Goal: Task Accomplishment & Management: Use online tool/utility

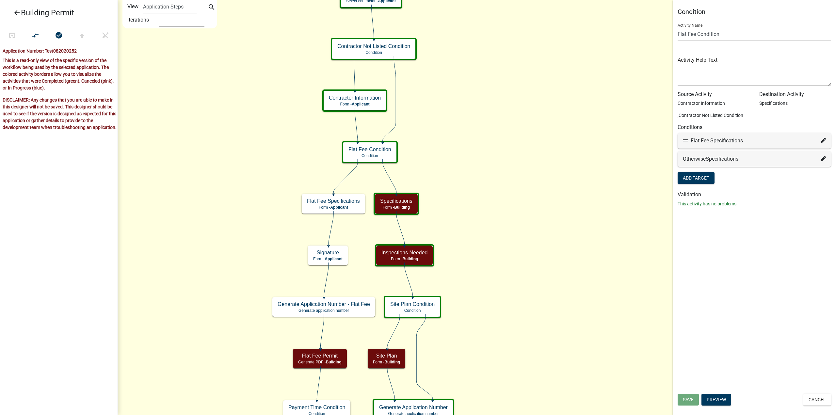
click at [826, 140] on icon at bounding box center [823, 140] width 5 height 5
select select "13: c3ee6f60-f1da-4753-a610-84e10ddbc2c7"
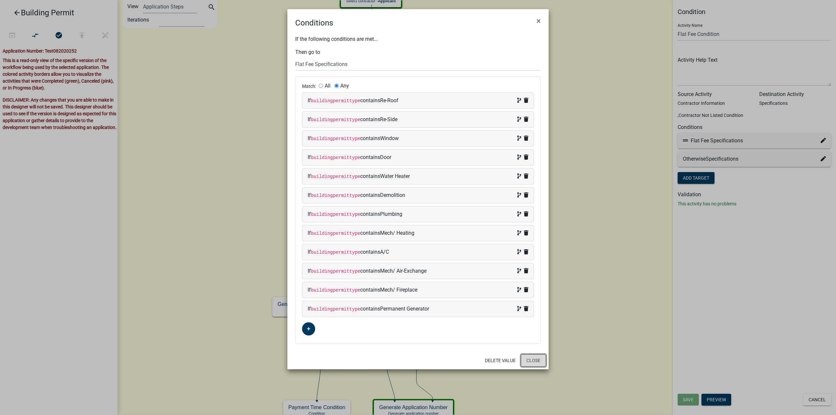
click at [538, 359] on button "Close" at bounding box center [533, 360] width 25 height 12
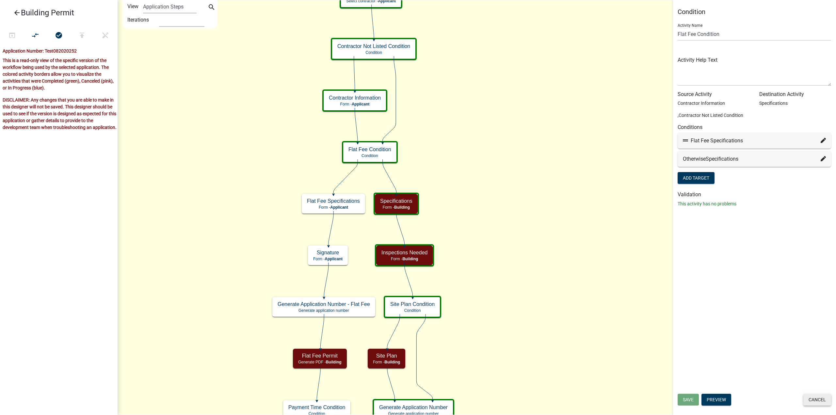
click at [820, 399] on button "Cancel" at bounding box center [818, 400] width 28 height 12
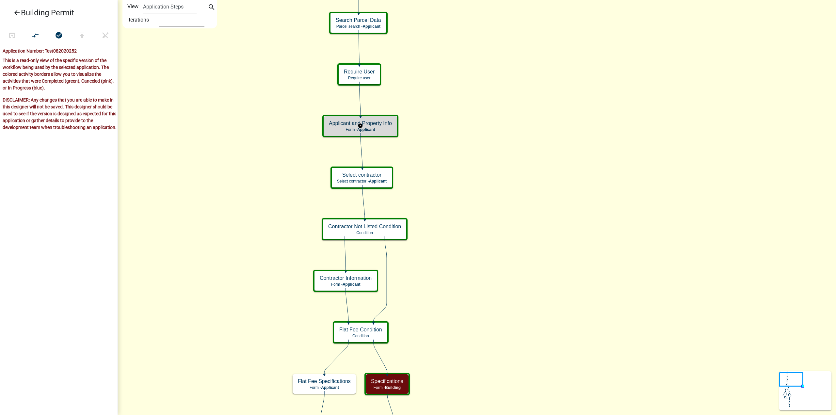
click at [377, 130] on p "Form - Applicant" at bounding box center [360, 129] width 63 height 5
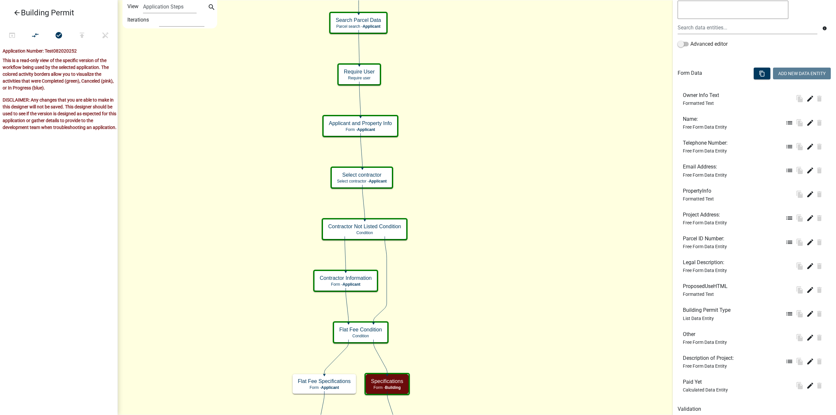
scroll to position [156, 0]
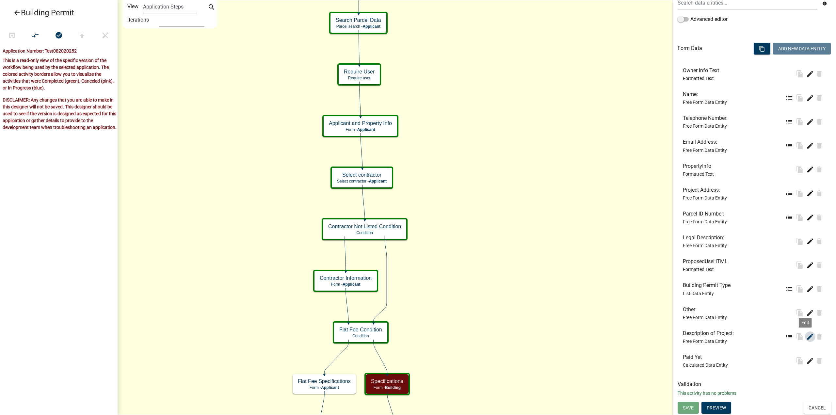
click at [807, 337] on icon "edit" at bounding box center [811, 337] width 8 height 8
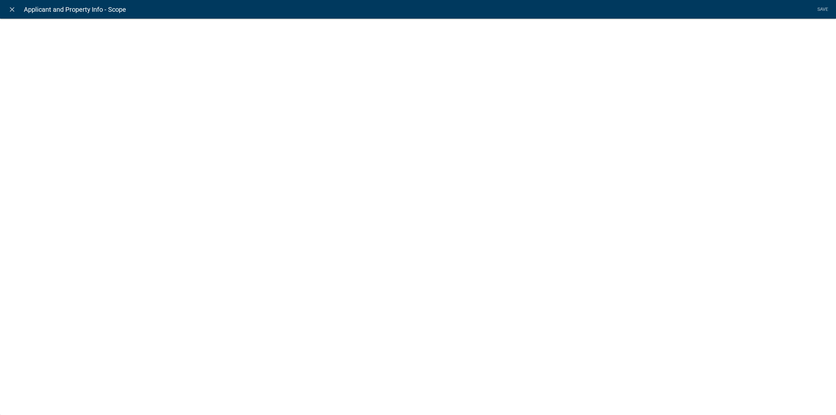
select select
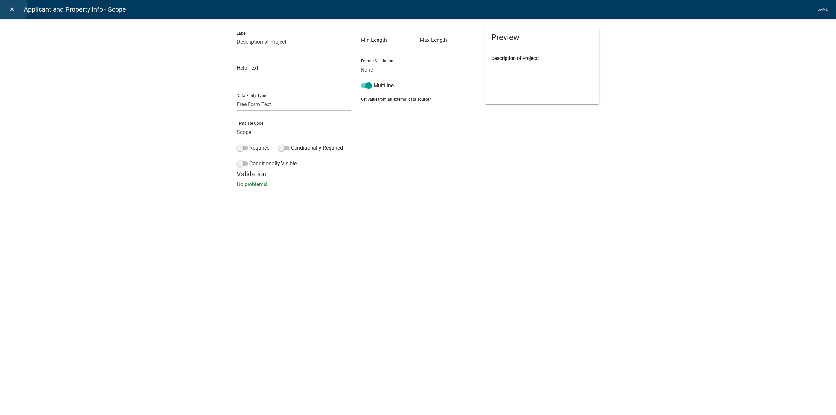
click at [11, 8] on icon "close" at bounding box center [12, 10] width 8 height 8
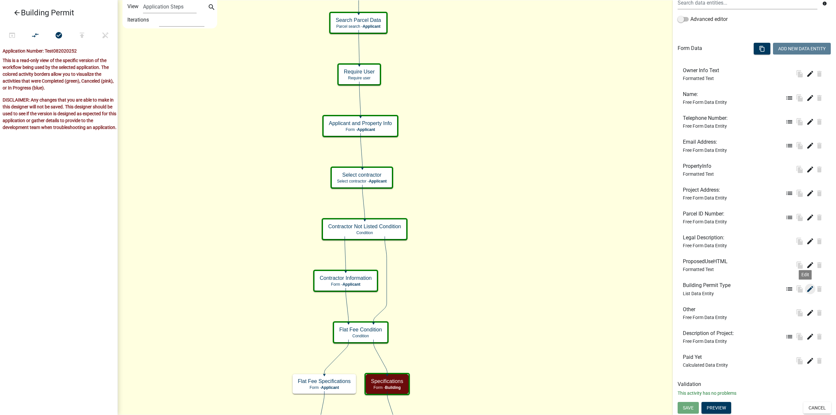
click at [807, 288] on icon "edit" at bounding box center [811, 289] width 8 height 8
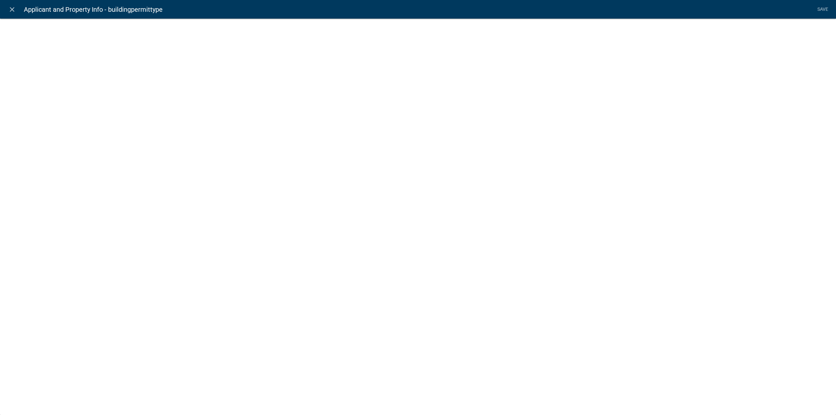
select select "list-data"
select select
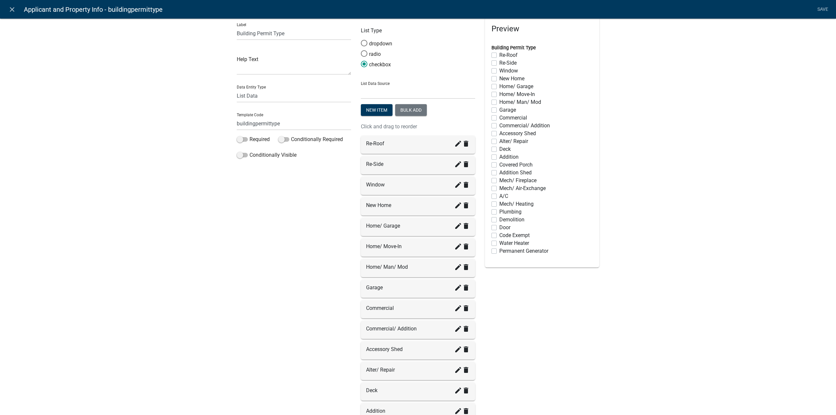
scroll to position [0, 0]
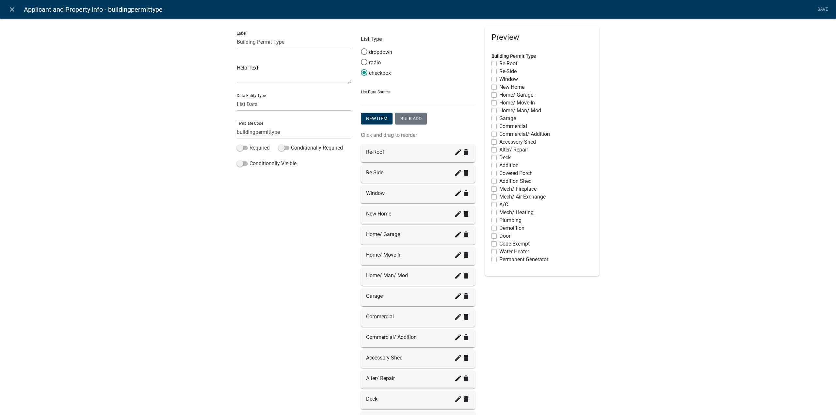
click at [175, 139] on div "Label Building Permit Type Help Text Data Entity Type Free Form Text Document D…" at bounding box center [418, 374] width 836 height 732
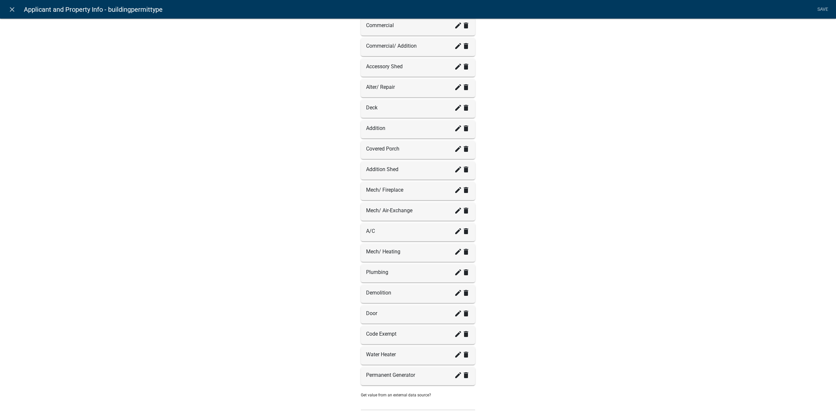
scroll to position [328, 0]
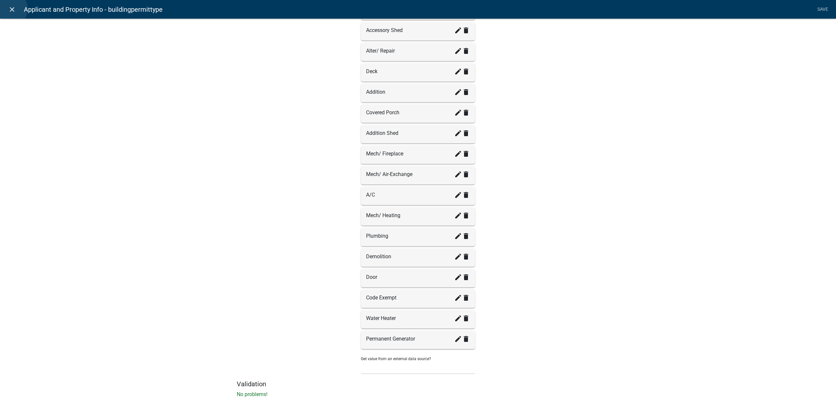
click at [11, 9] on icon "close" at bounding box center [12, 10] width 8 height 8
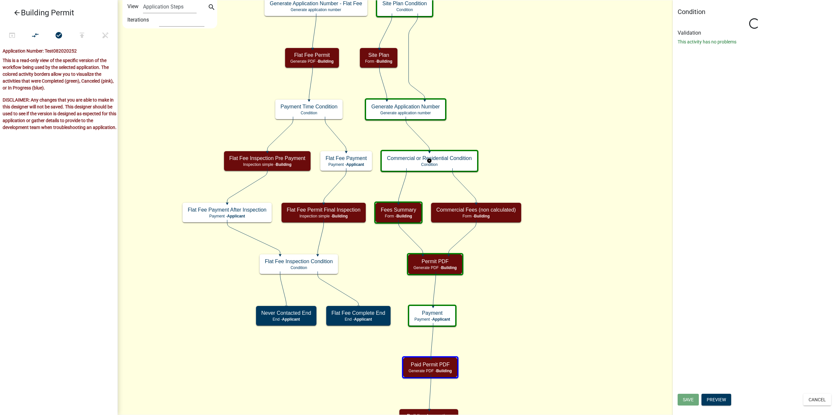
scroll to position [0, 0]
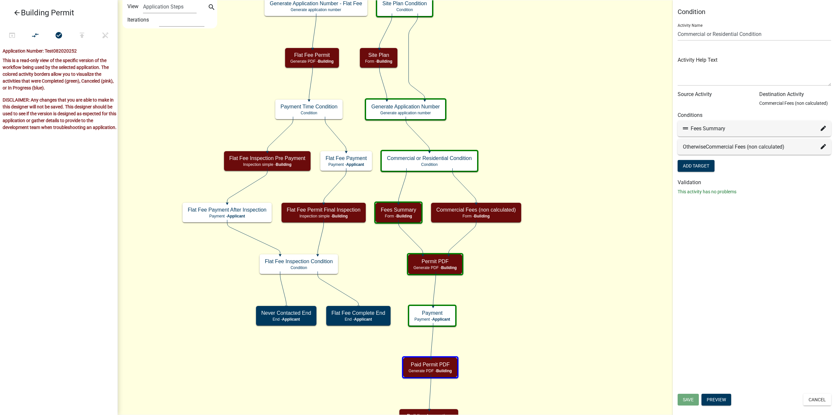
click at [823, 130] on icon at bounding box center [823, 128] width 5 height 5
select select "6: 852194f2-fdc0-4313-aad1-6cbeae06318c"
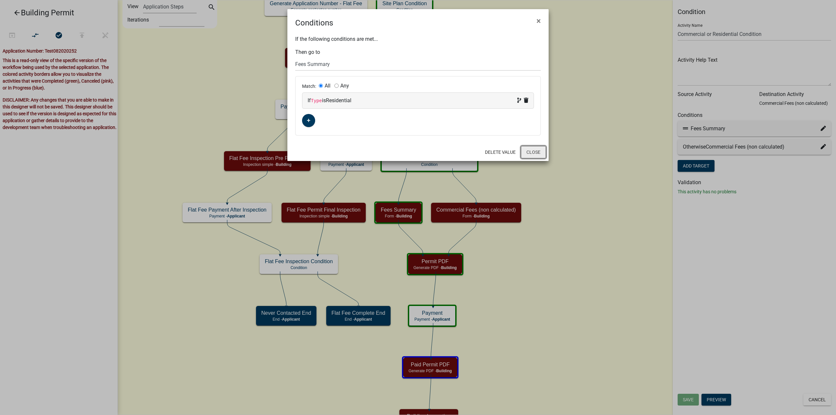
click at [536, 152] on button "Close" at bounding box center [533, 152] width 25 height 12
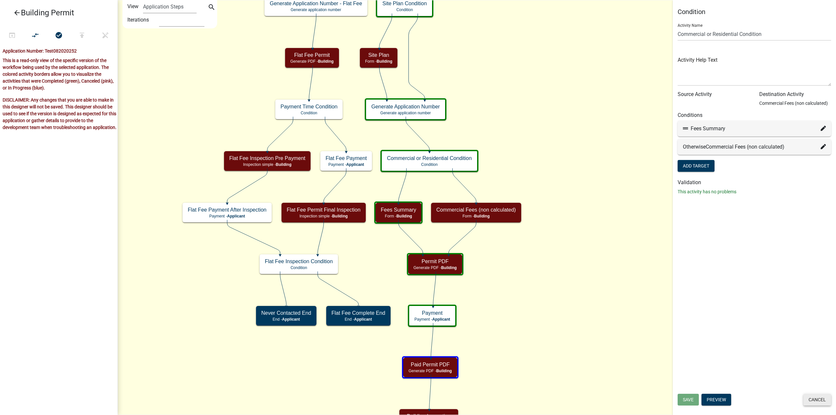
click at [828, 402] on button "Cancel" at bounding box center [818, 400] width 28 height 12
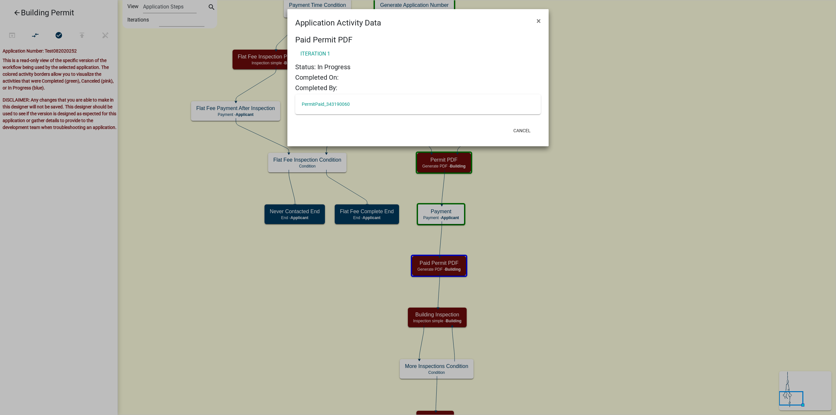
click at [361, 136] on div at bounding box center [332, 130] width 85 height 17
click at [539, 22] on span "×" at bounding box center [539, 20] width 4 height 9
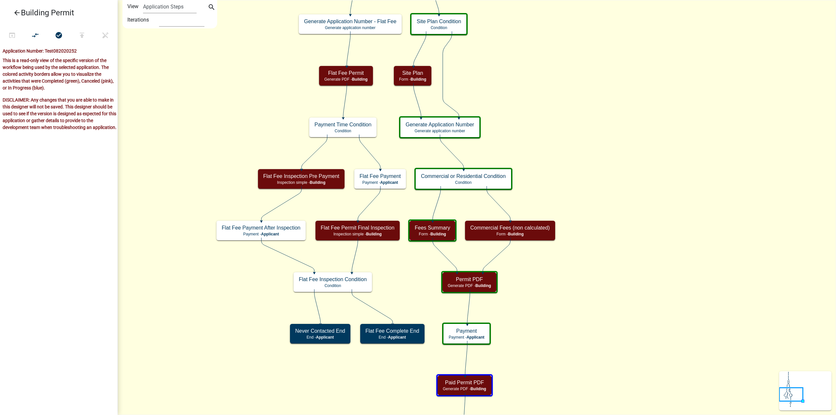
click at [250, 132] on icon "Start Start - Applicant Search Parcel Data Parcel search - Applicant Applicant …" at bounding box center [477, 300] width 718 height 601
click at [240, 125] on icon "Start Start - Applicant Search Parcel Data Parcel search - Applicant Applicant …" at bounding box center [477, 300] width 718 height 601
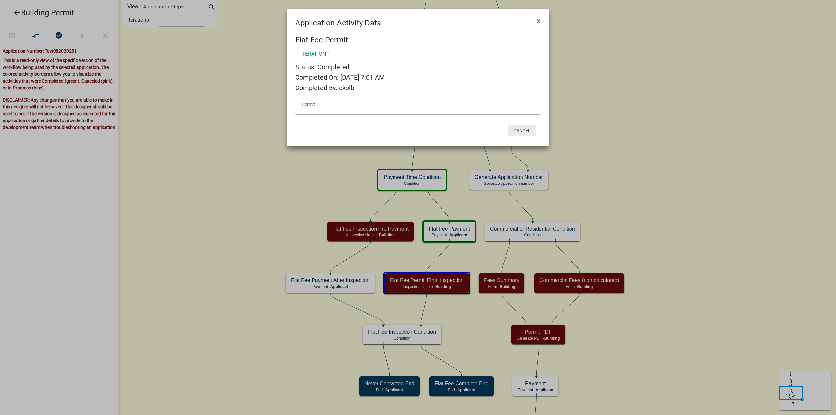
click at [522, 129] on button "Cancel" at bounding box center [522, 131] width 28 height 12
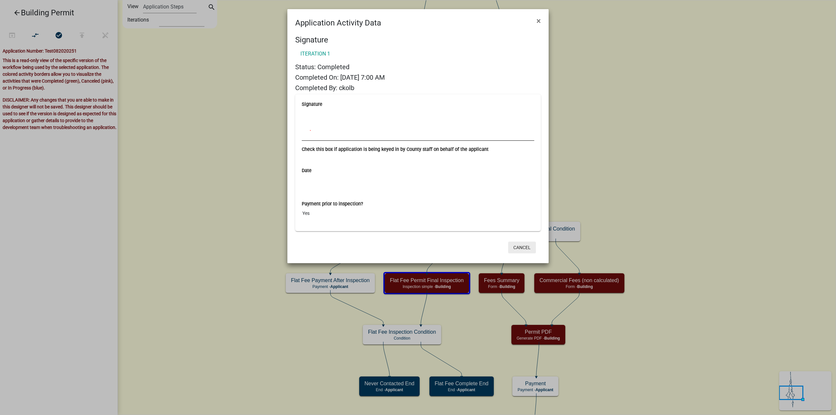
click at [523, 245] on button "Cancel" at bounding box center [522, 248] width 28 height 12
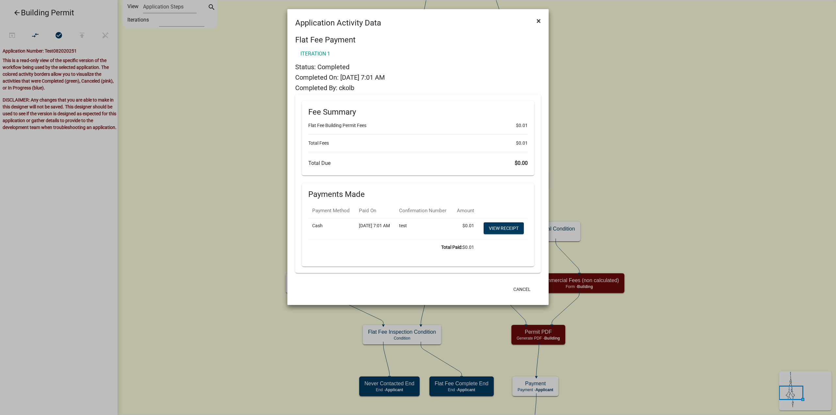
click at [540, 20] on span "×" at bounding box center [539, 20] width 4 height 9
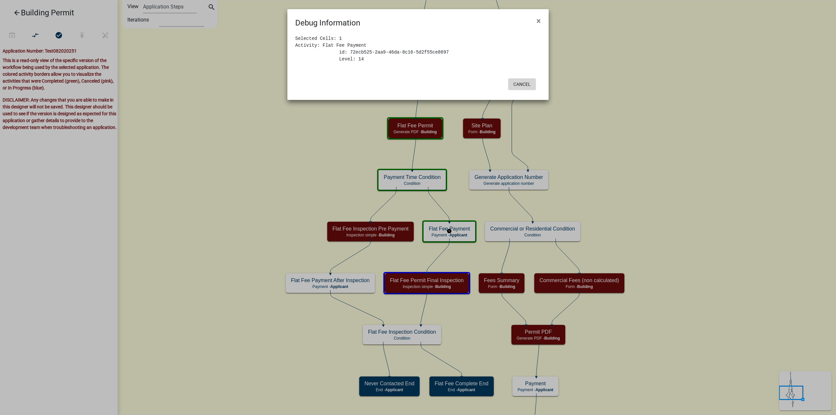
click at [521, 82] on button "Cancel" at bounding box center [522, 84] width 28 height 12
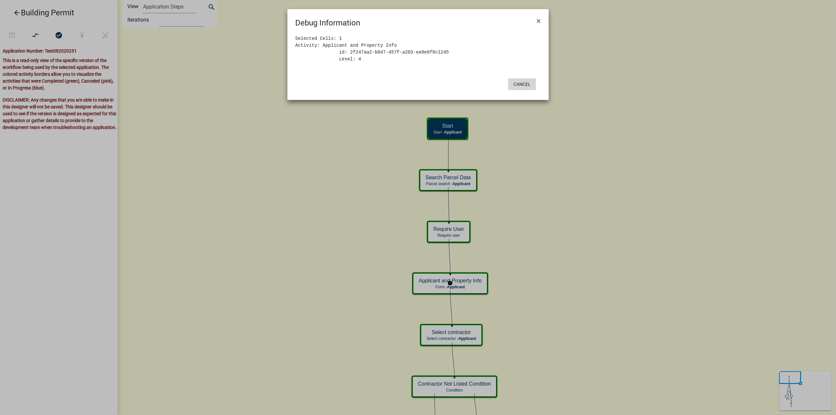
click at [518, 84] on button "Cancel" at bounding box center [522, 84] width 28 height 12
